Goal: Communication & Community: Answer question/provide support

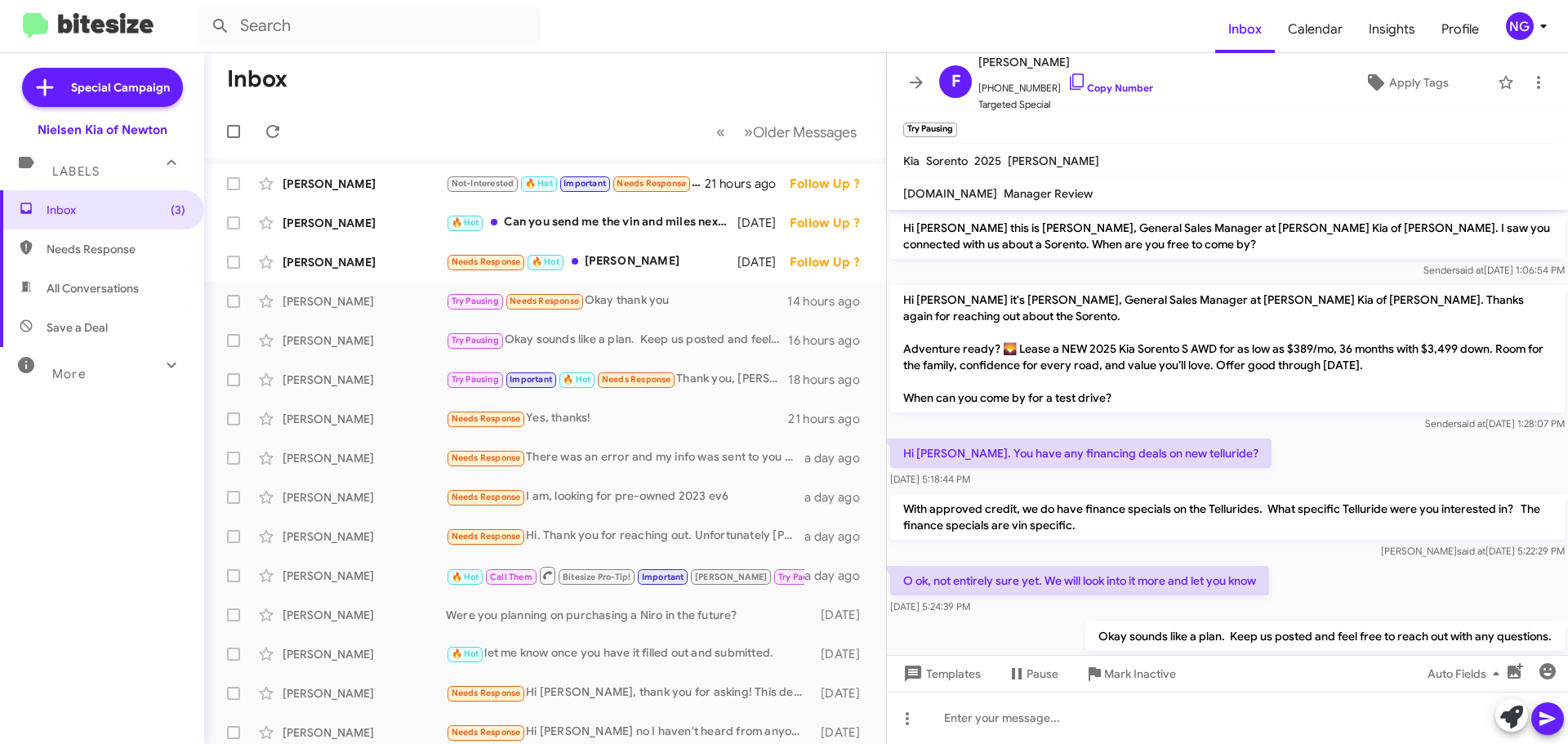
scroll to position [43, 0]
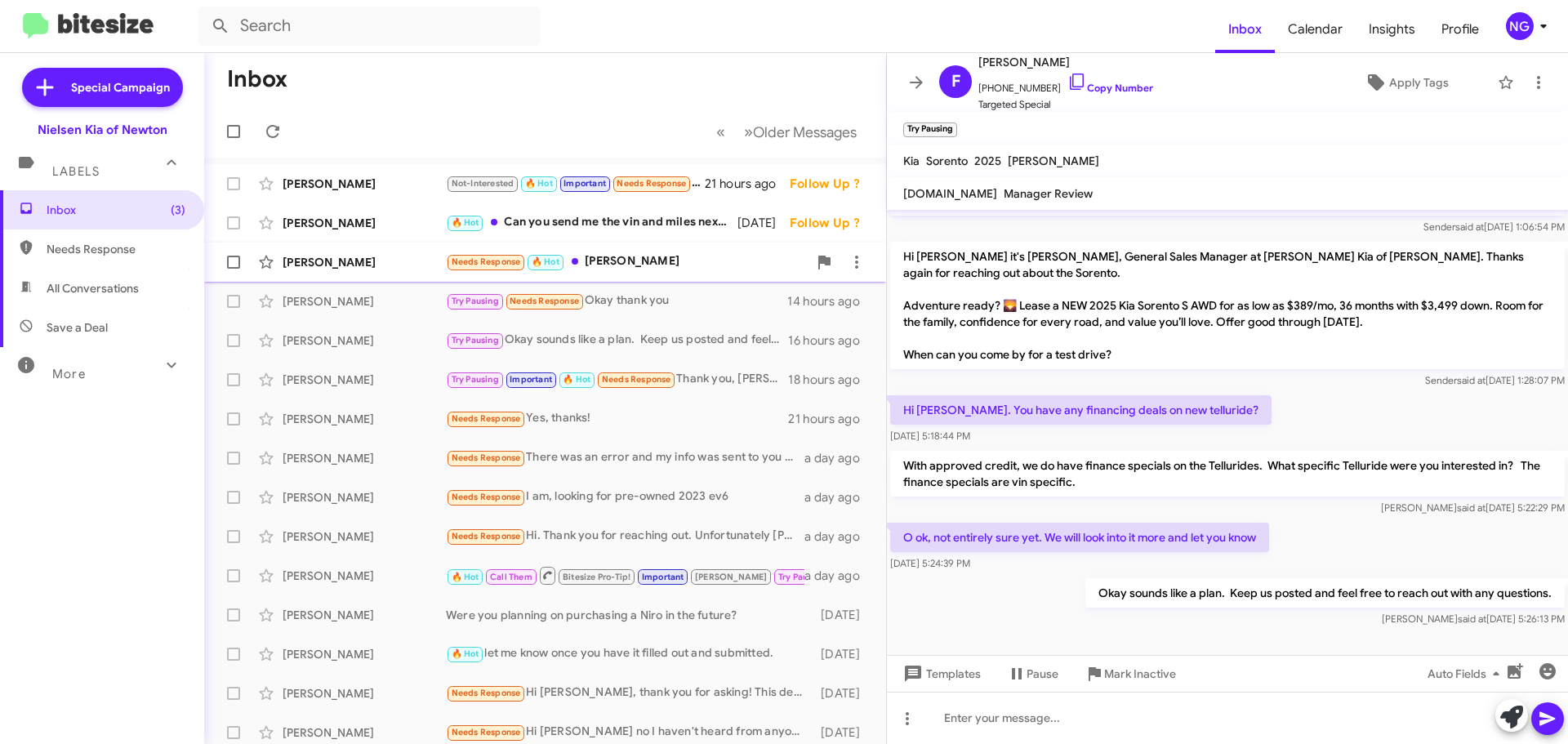
click at [414, 262] on div "[PERSON_NAME]" at bounding box center [365, 262] width 164 height 16
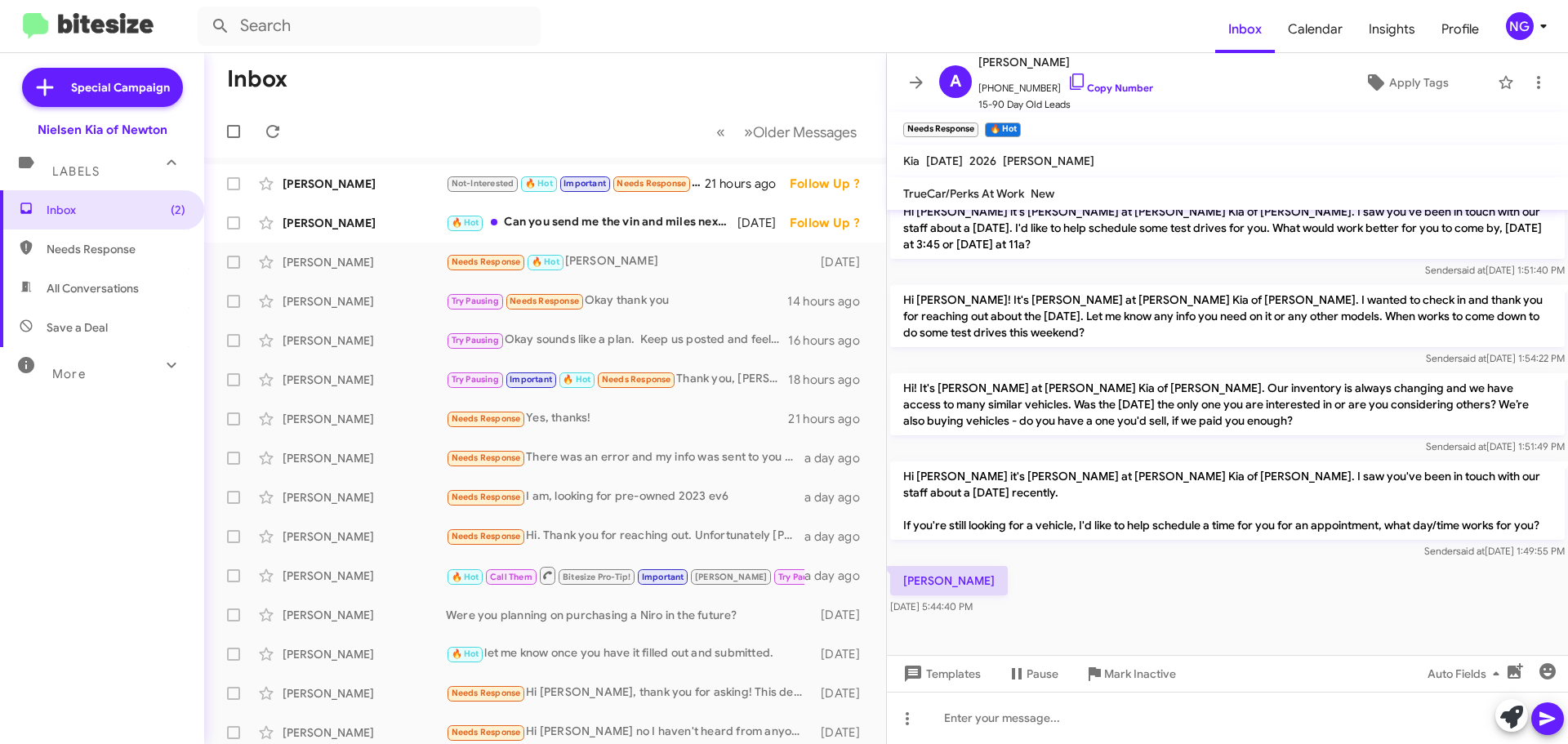
click at [1096, 513] on p "Hi [PERSON_NAME] it's [PERSON_NAME] at [PERSON_NAME] Kia of [PERSON_NAME]. I sa…" at bounding box center [1227, 500] width 674 height 78
click at [1097, 513] on p "Hi [PERSON_NAME] it's [PERSON_NAME] at [PERSON_NAME] Kia of [PERSON_NAME]. I sa…" at bounding box center [1227, 500] width 674 height 78
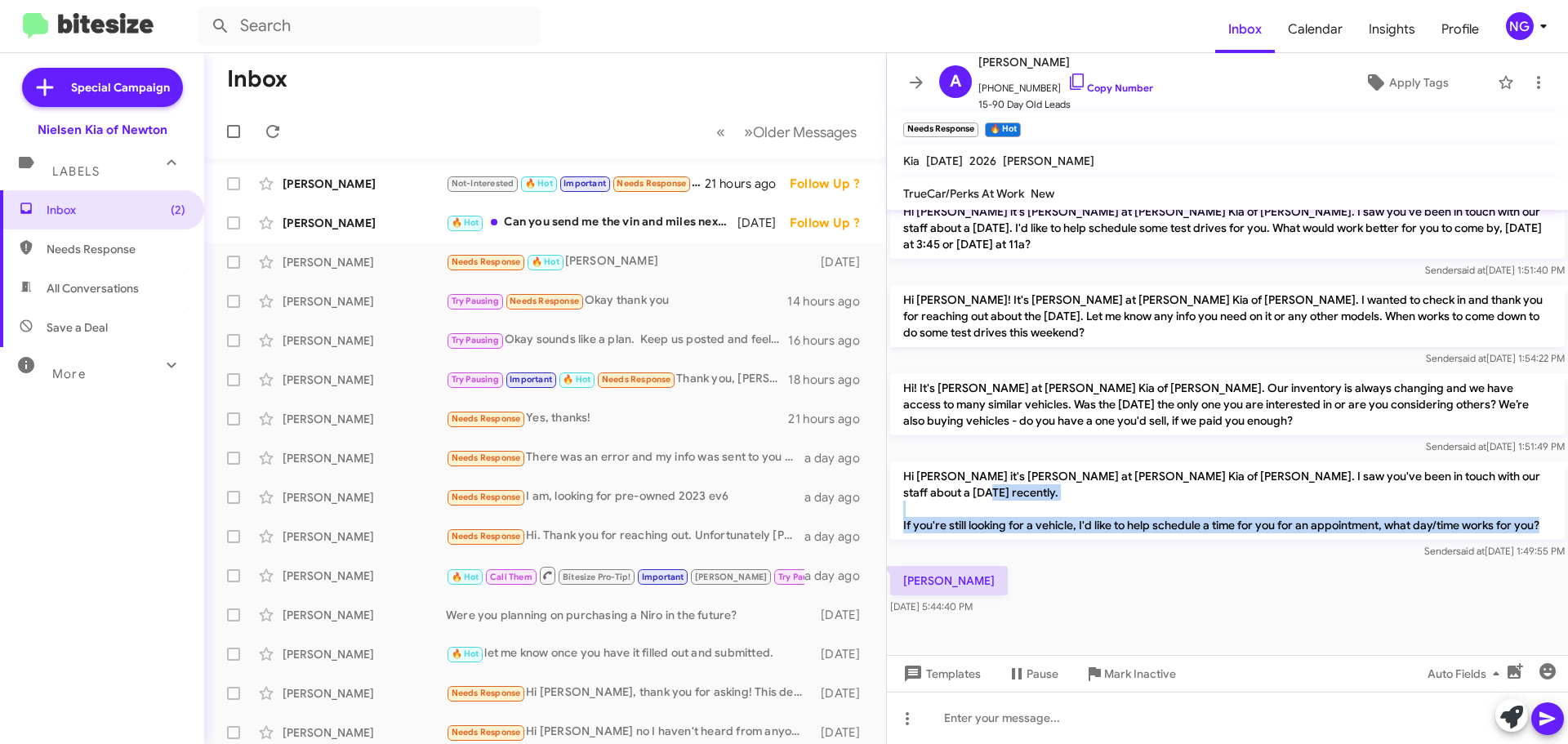
click at [1097, 513] on p "Hi [PERSON_NAME] it's [PERSON_NAME] at [PERSON_NAME] Kia of [PERSON_NAME]. I sa…" at bounding box center [1227, 500] width 674 height 78
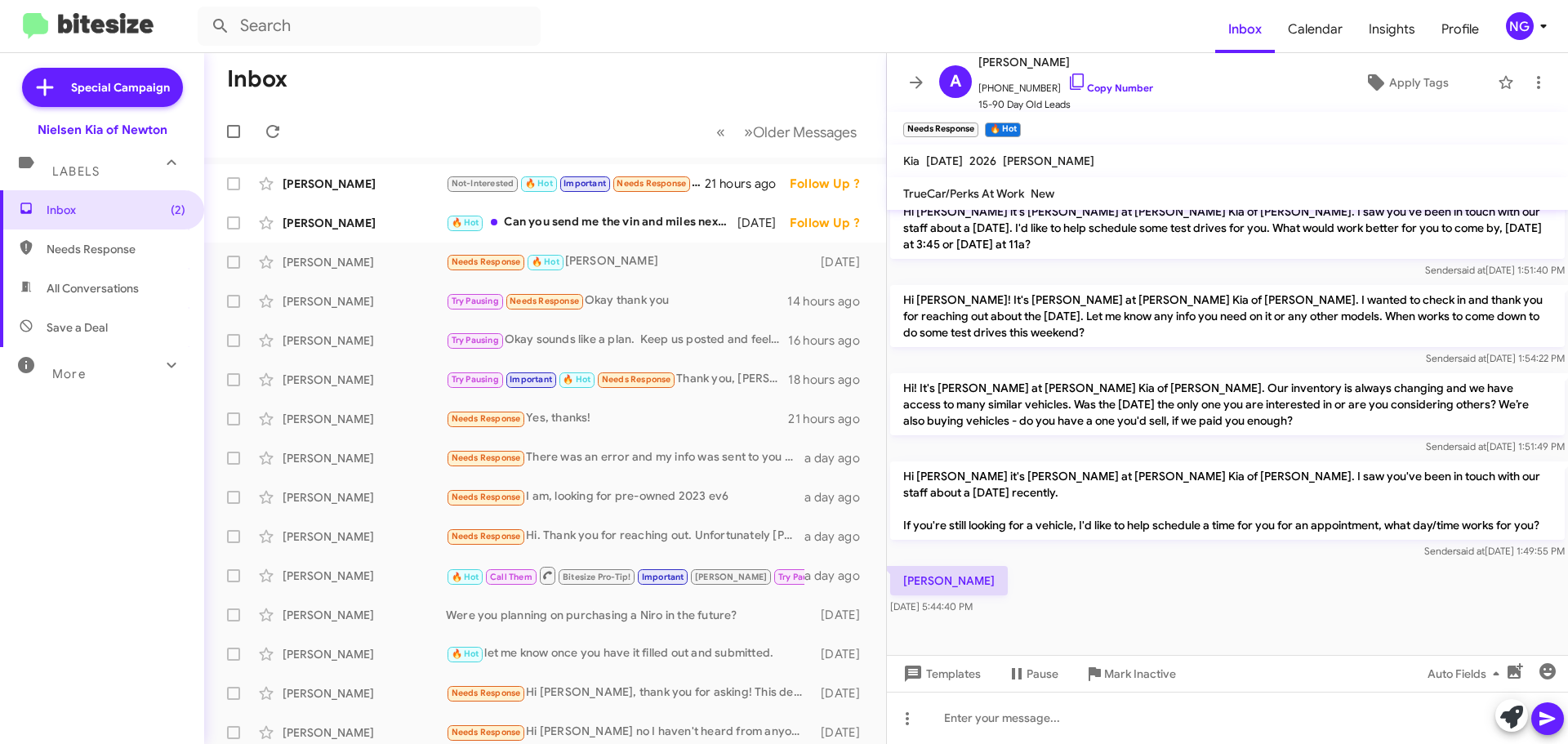
click at [1104, 586] on div "[PERSON_NAME] [DATE] 5:44:40 PM" at bounding box center [1227, 590] width 681 height 56
click at [1051, 461] on p "Hi [PERSON_NAME] it's [PERSON_NAME] at [PERSON_NAME] Kia of [PERSON_NAME]. I sa…" at bounding box center [1227, 500] width 674 height 78
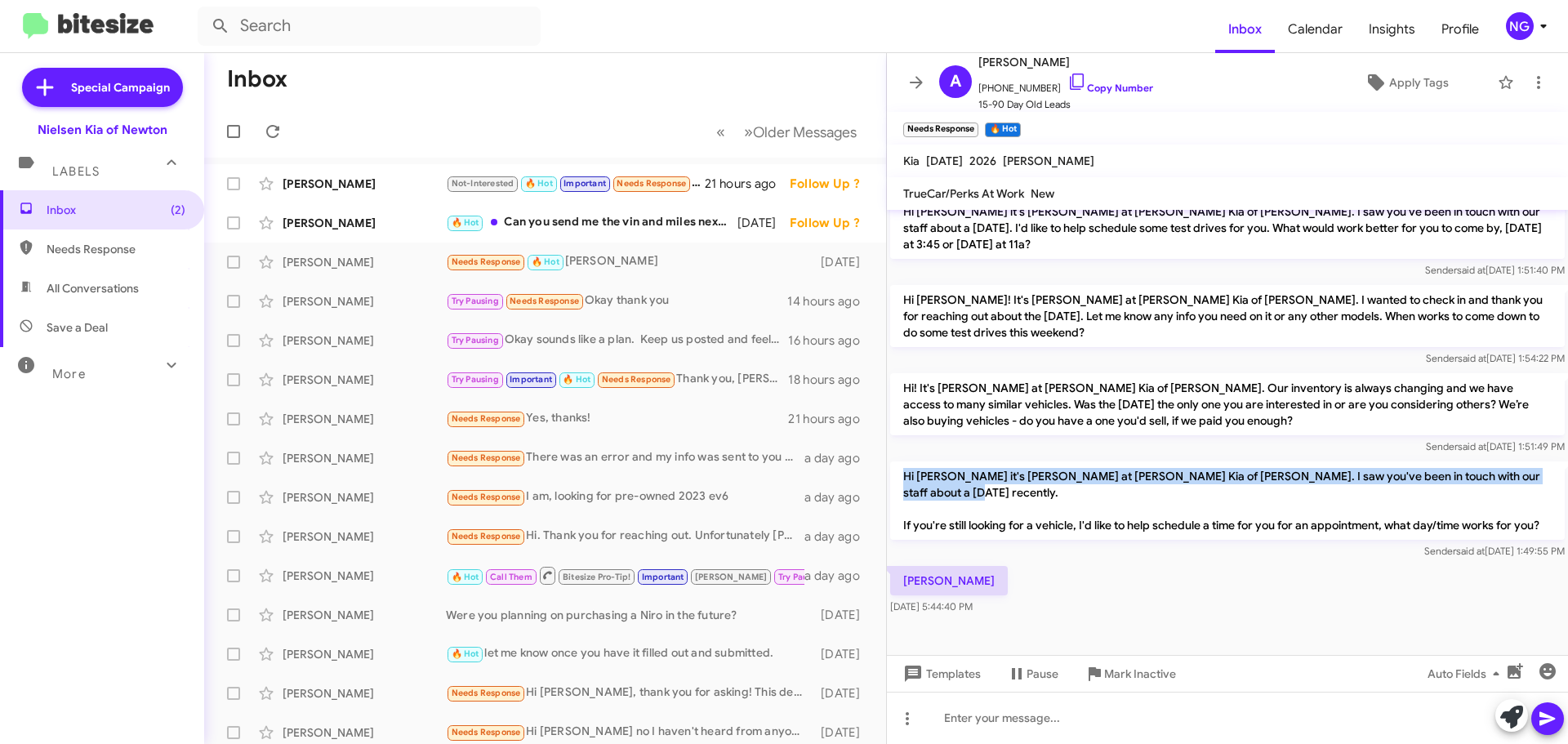
click at [1051, 461] on p "Hi [PERSON_NAME] it's [PERSON_NAME] at [PERSON_NAME] Kia of [PERSON_NAME]. I sa…" at bounding box center [1227, 500] width 674 height 78
click at [1077, 580] on div "[PERSON_NAME] [DATE] 5:44:40 PM" at bounding box center [1227, 590] width 681 height 56
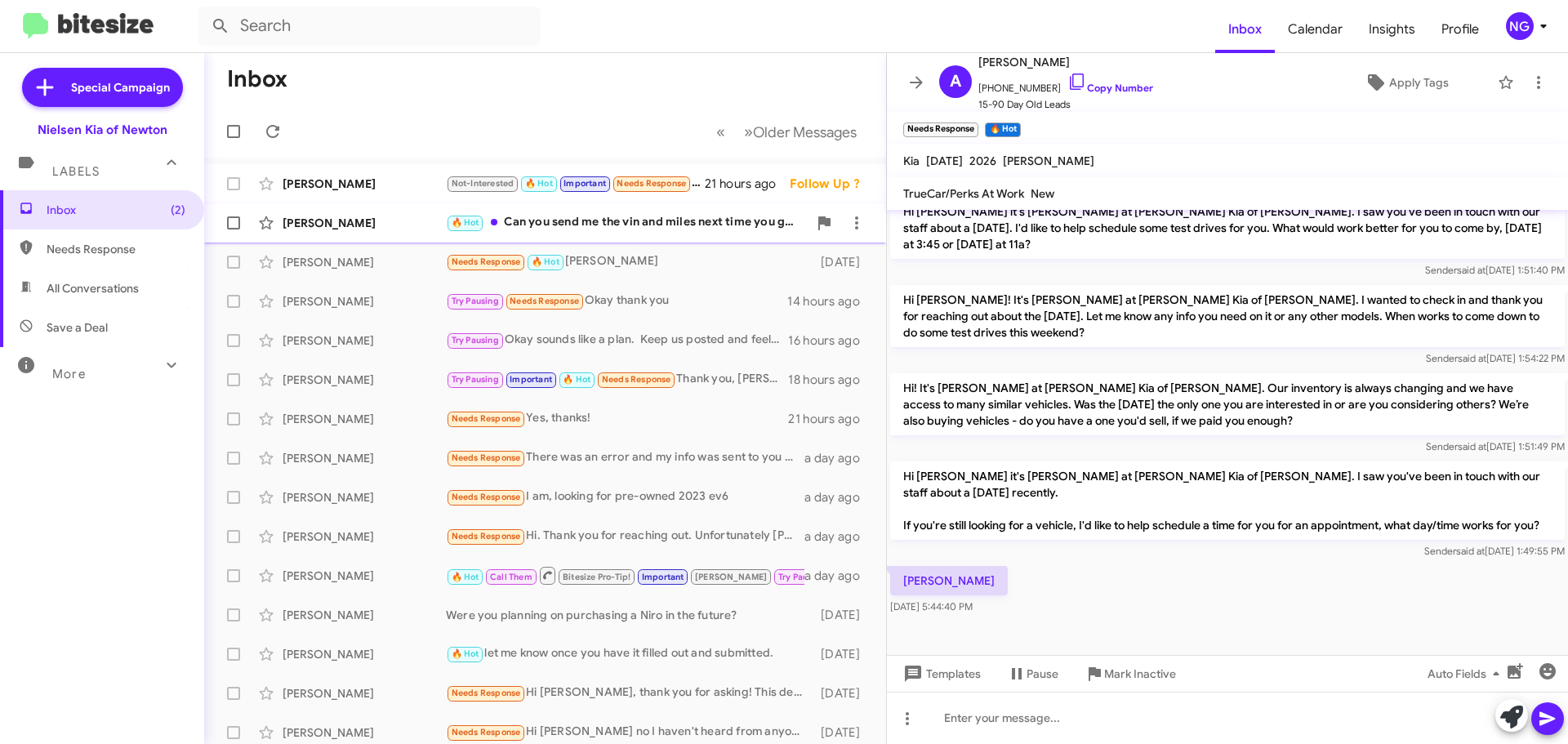
click at [611, 226] on div "🔥 Hot Can you send me the vin and miles next time you go out to the vehicle?" at bounding box center [626, 222] width 361 height 19
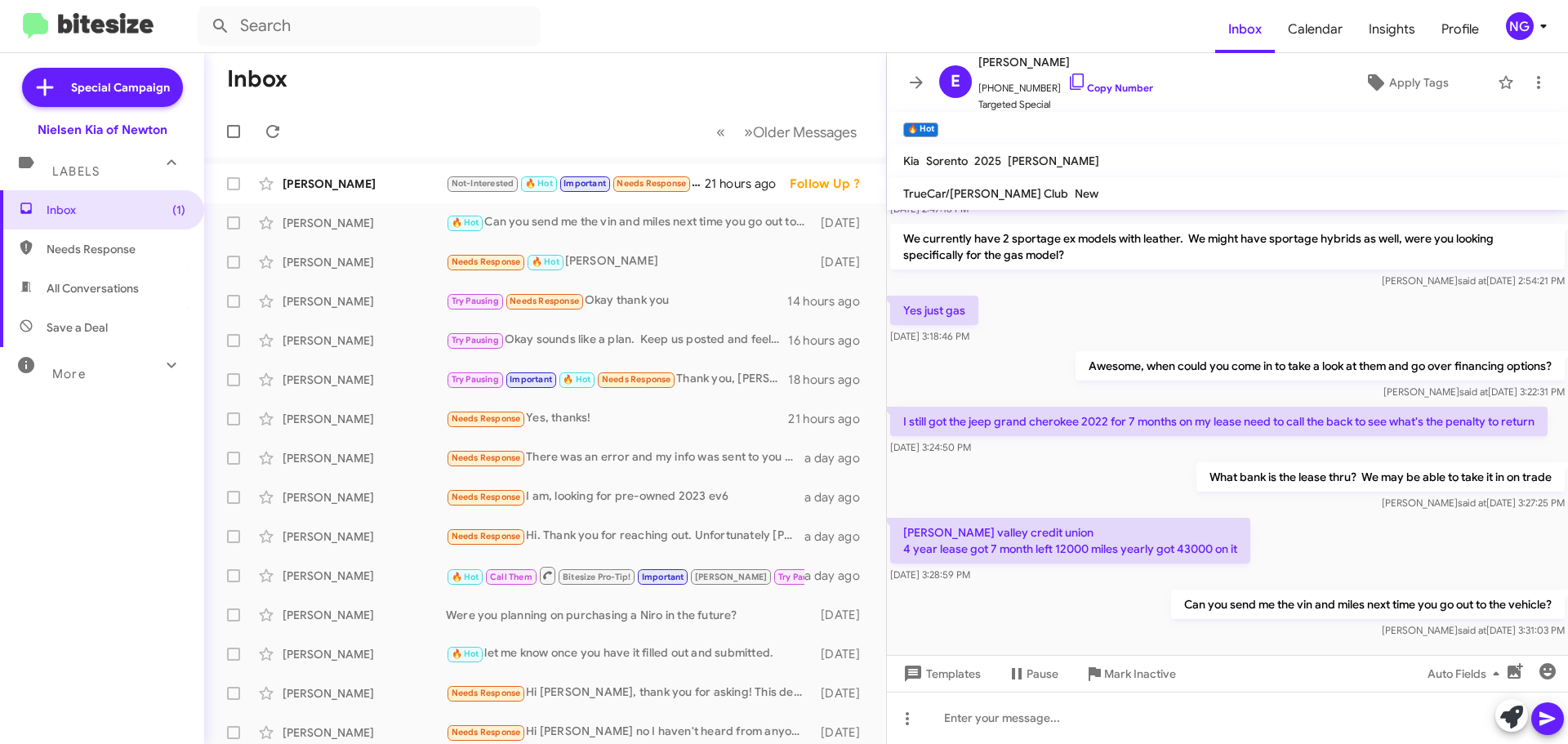
scroll to position [569, 0]
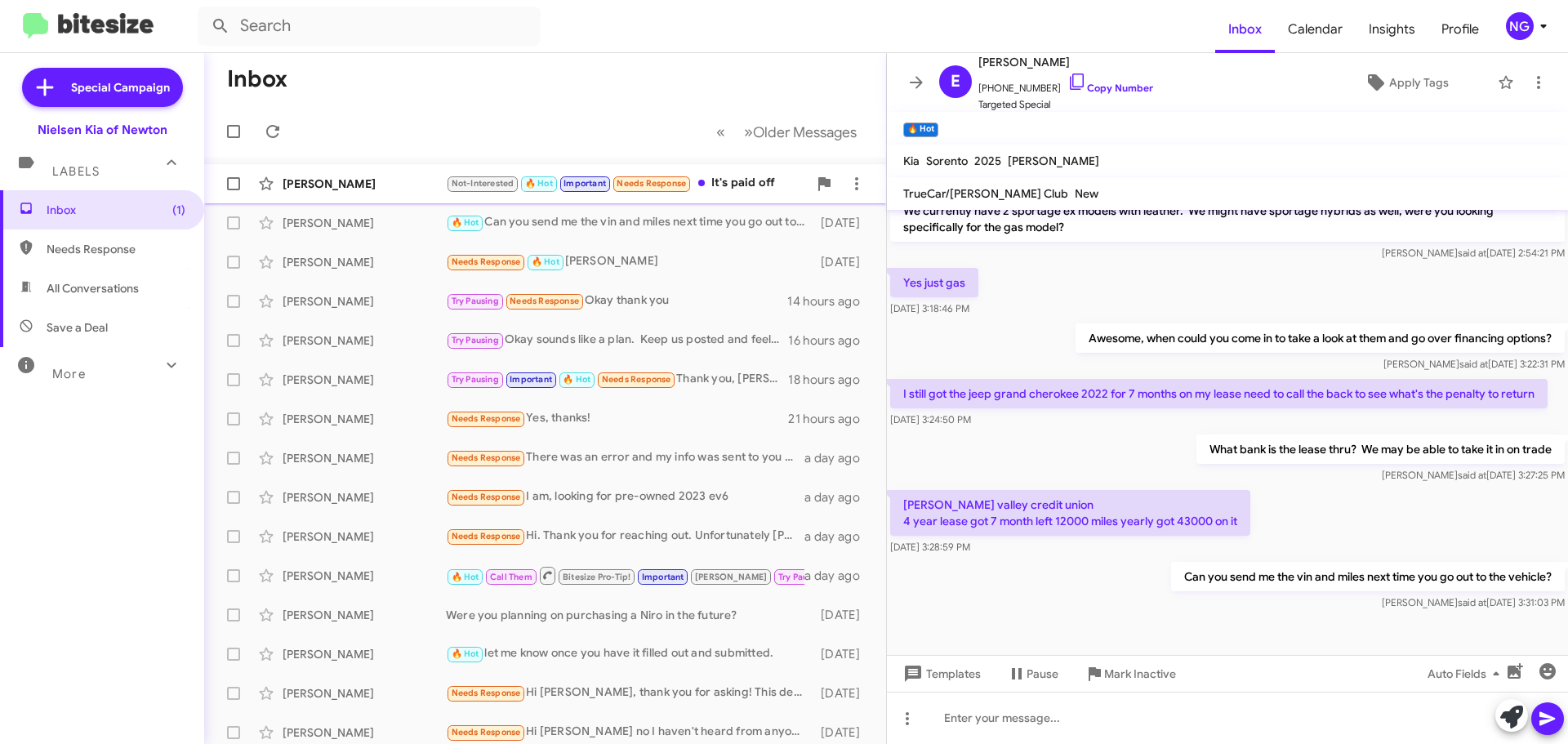
click at [701, 175] on div "Not-Interested 🔥 Hot Important Needs Response It's paid off" at bounding box center [626, 183] width 361 height 19
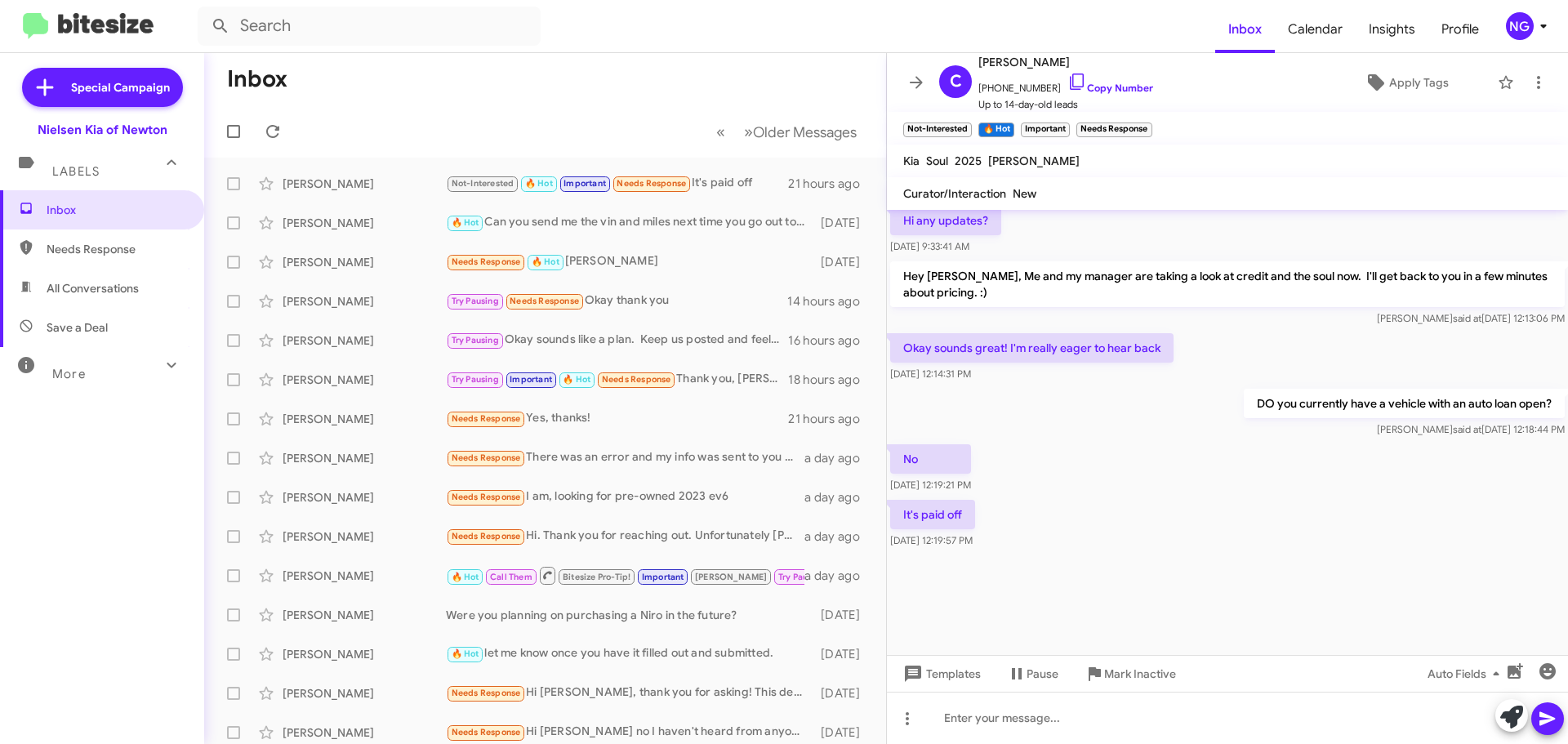
scroll to position [1362, 0]
